Goal: Check status: Check status

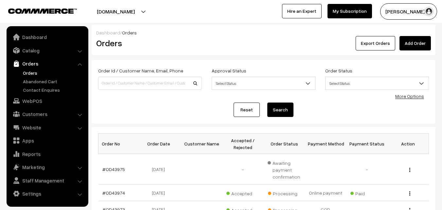
click at [33, 74] on link "Orders" at bounding box center [53, 72] width 65 height 7
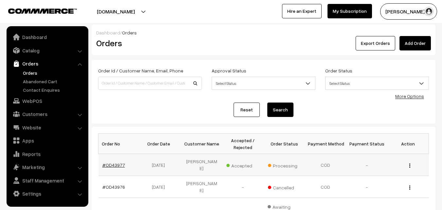
click at [116, 163] on link "#OD43977" at bounding box center [113, 165] width 23 height 6
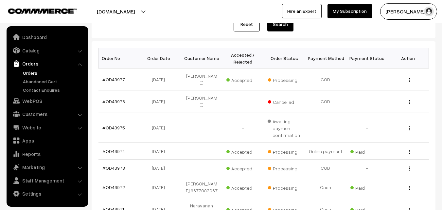
scroll to position [66, 0]
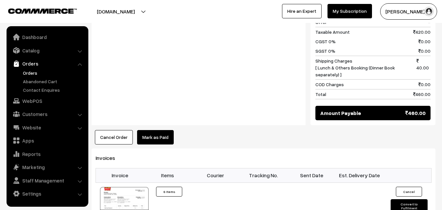
scroll to position [327, 0]
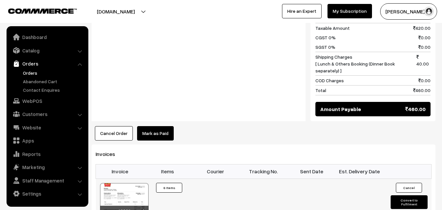
click at [122, 192] on div at bounding box center [124, 199] width 48 height 33
